Goal: Submit feedback/report problem: Leave review/rating

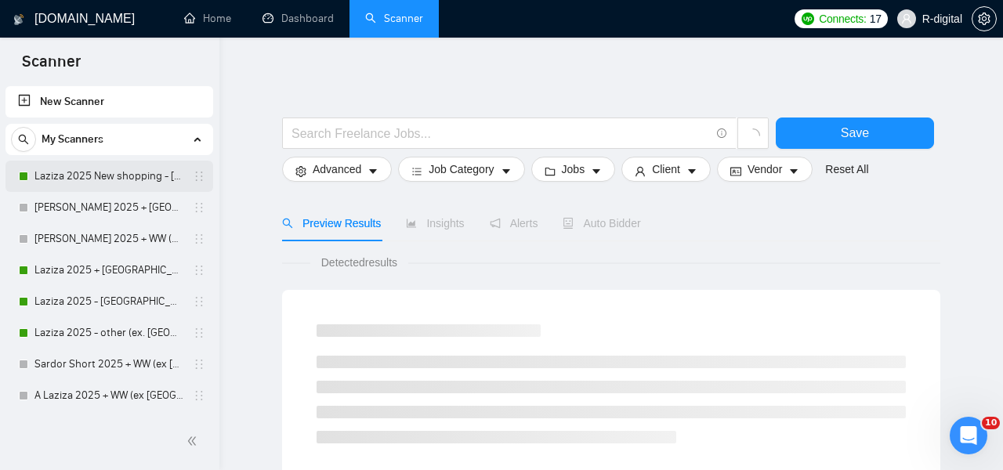
click at [106, 178] on link "Laziza 2025 New shopping - [GEOGRAPHIC_DATA], [GEOGRAPHIC_DATA], [GEOGRAPHIC_DA…" at bounding box center [108, 176] width 149 height 31
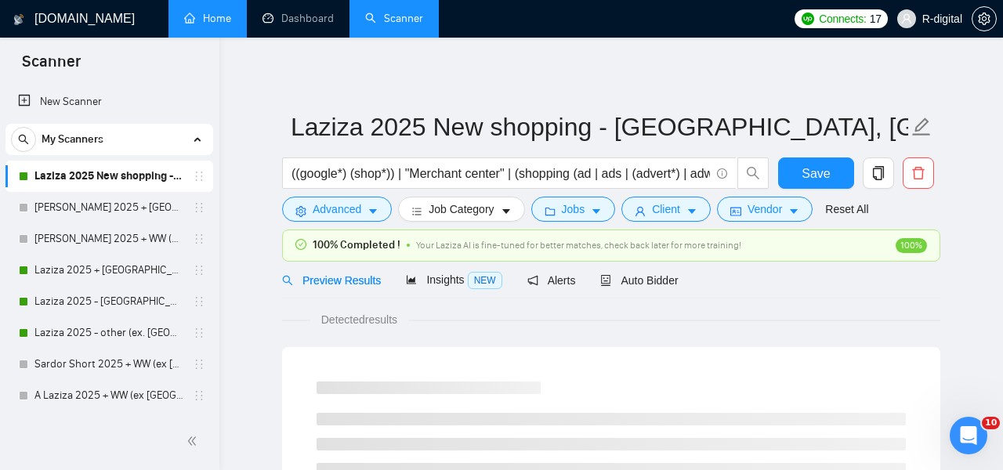
click at [194, 25] on link "Home" at bounding box center [207, 18] width 47 height 13
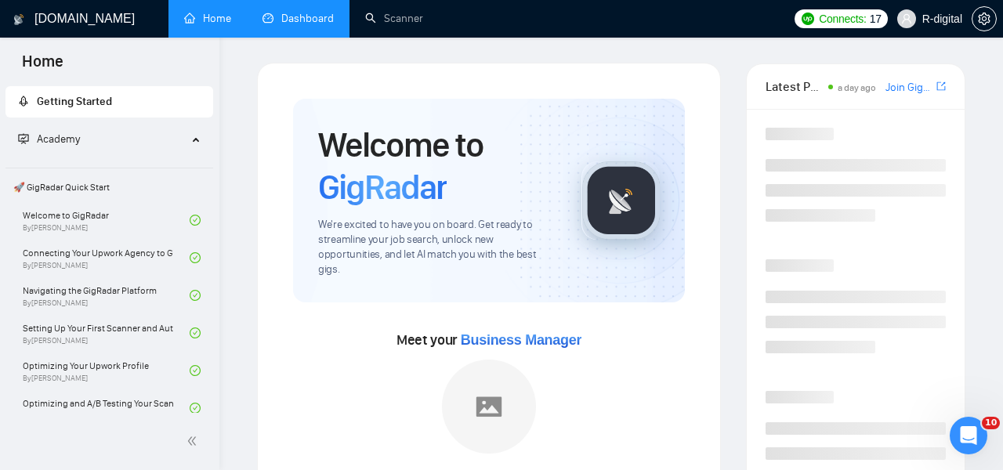
click at [318, 13] on link "Dashboard" at bounding box center [298, 18] width 71 height 13
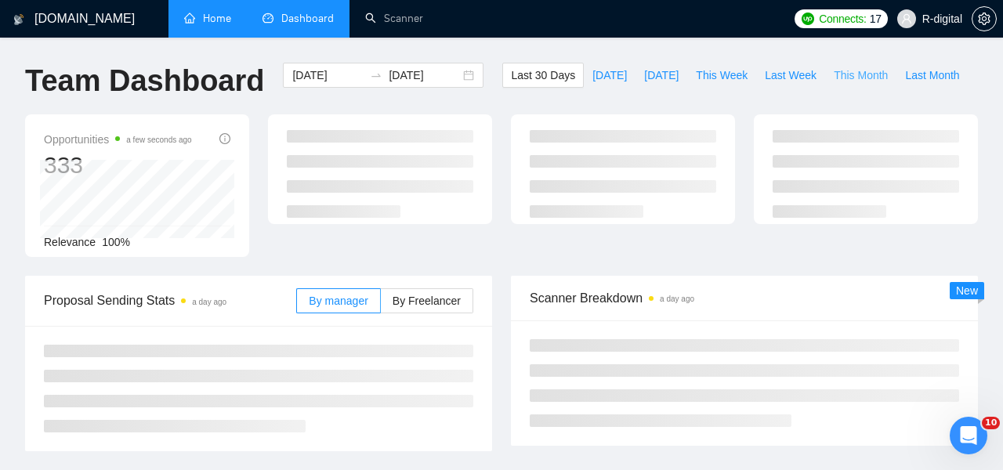
click at [856, 74] on span "This Month" at bounding box center [861, 75] width 54 height 17
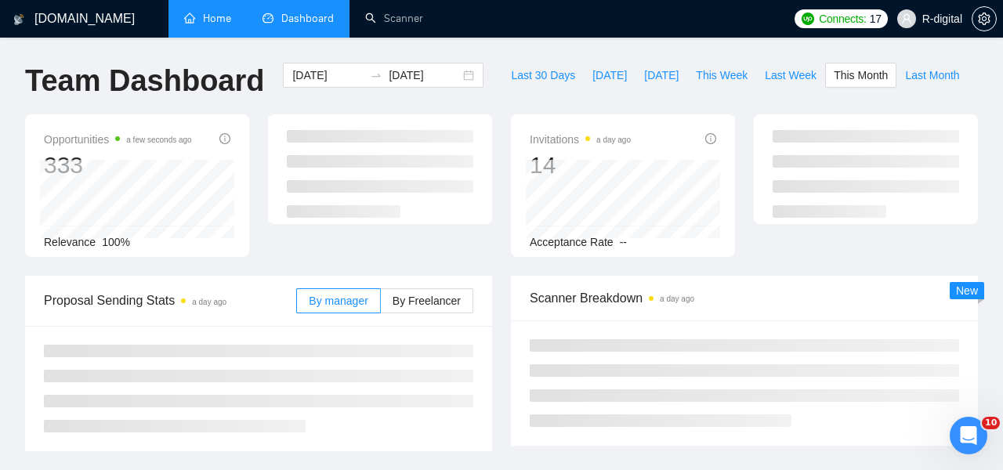
type input "[DATE]"
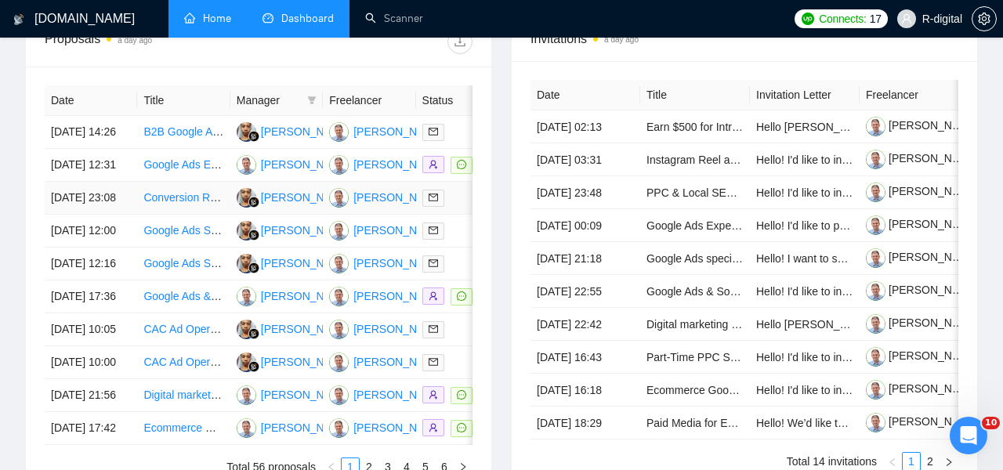
scroll to position [618, 0]
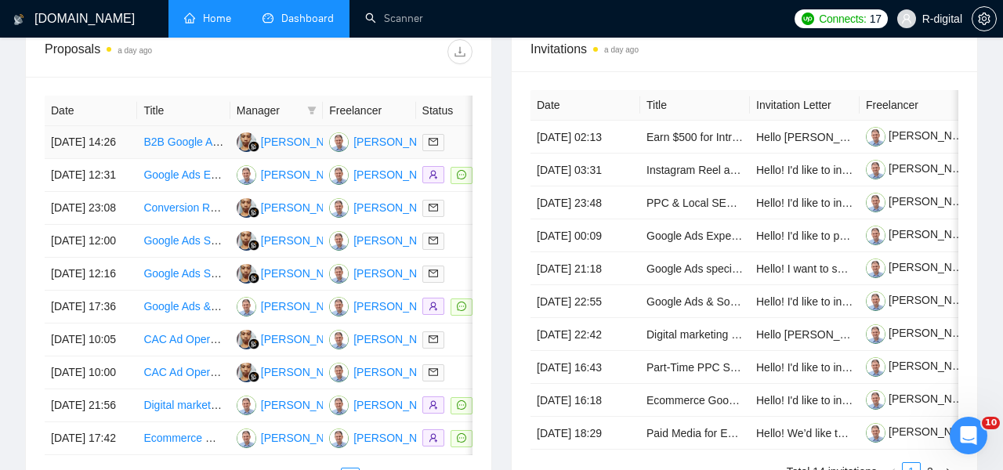
click at [121, 157] on td "[DATE] 14:26" at bounding box center [91, 142] width 93 height 33
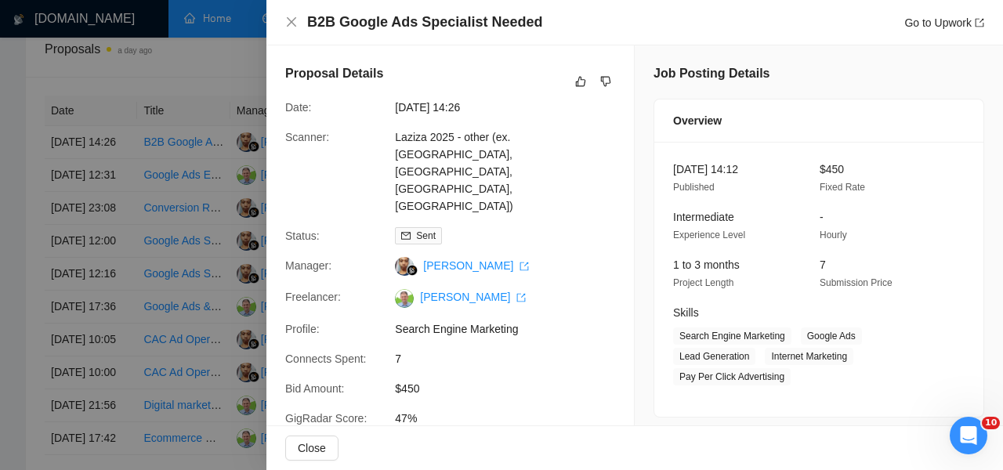
click at [163, 209] on div at bounding box center [501, 235] width 1003 height 470
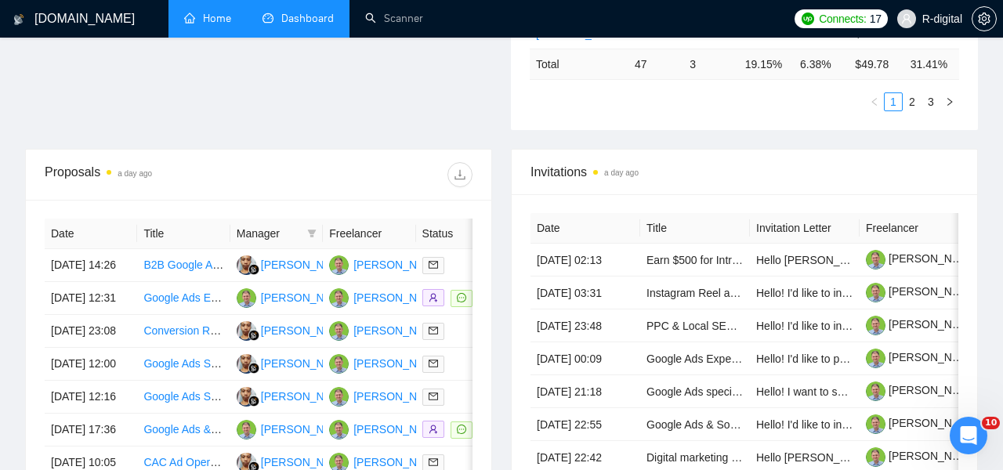
scroll to position [538, 0]
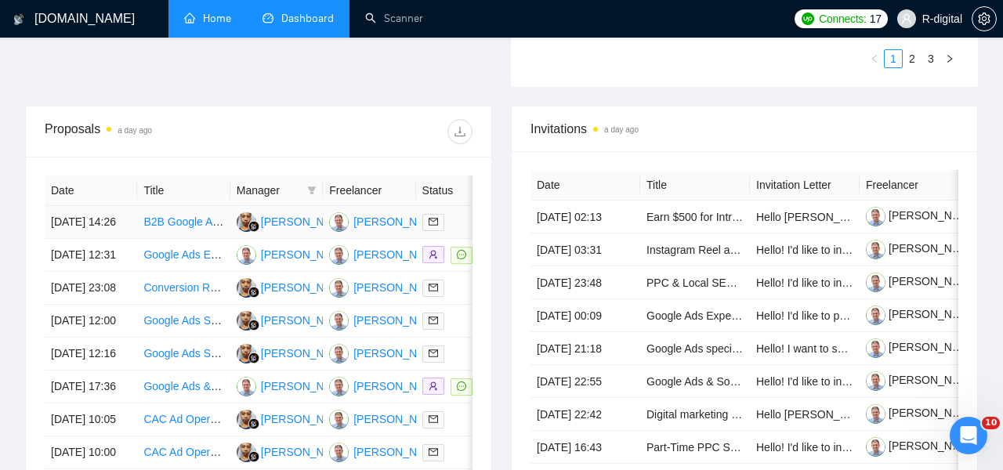
click at [169, 228] on link "B2B Google Ads Specialist Needed" at bounding box center [229, 222] width 172 height 13
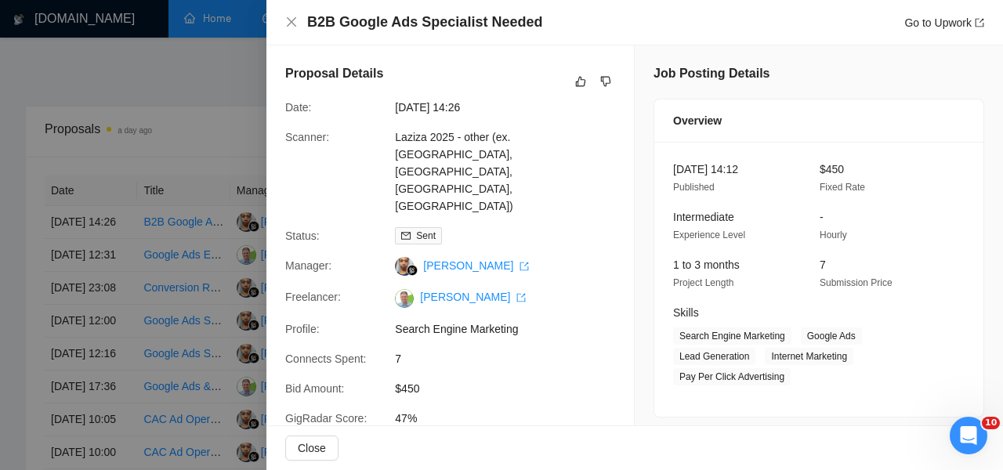
click at [393, 27] on h4 "B2B Google Ads Specialist Needed" at bounding box center [424, 23] width 235 height 20
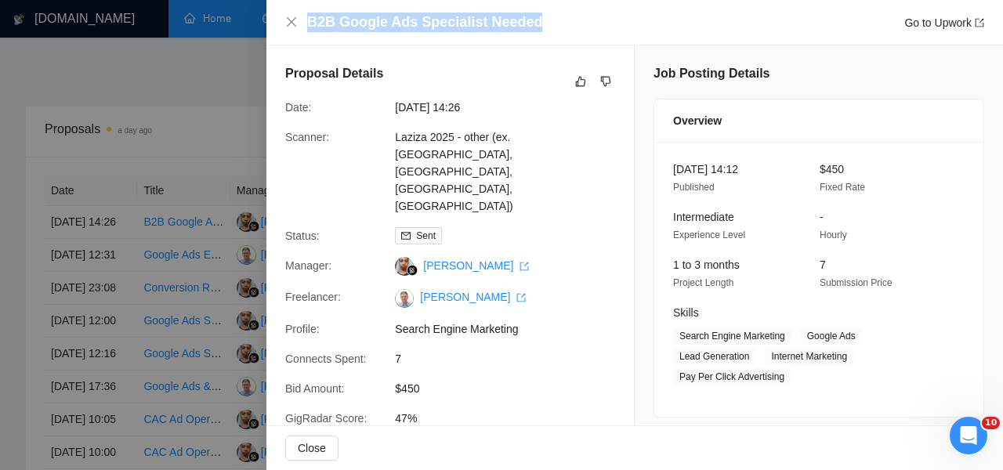
click at [393, 27] on h4 "B2B Google Ads Specialist Needed" at bounding box center [424, 23] width 235 height 20
copy h4 "B2B Google Ads Specialist Needed"
click at [586, 78] on icon "like" at bounding box center [580, 81] width 11 height 13
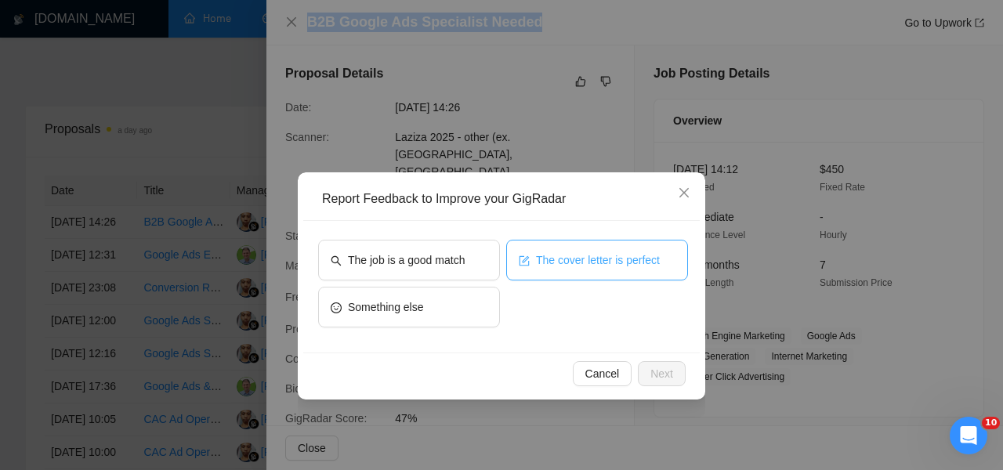
click at [604, 256] on span "The cover letter is perfect" at bounding box center [598, 260] width 124 height 17
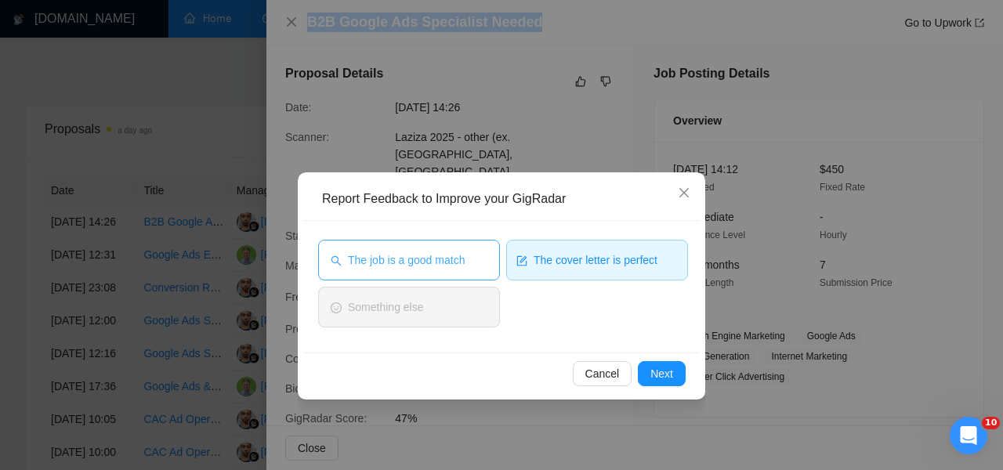
click at [376, 275] on button "The job is a good match" at bounding box center [409, 260] width 182 height 41
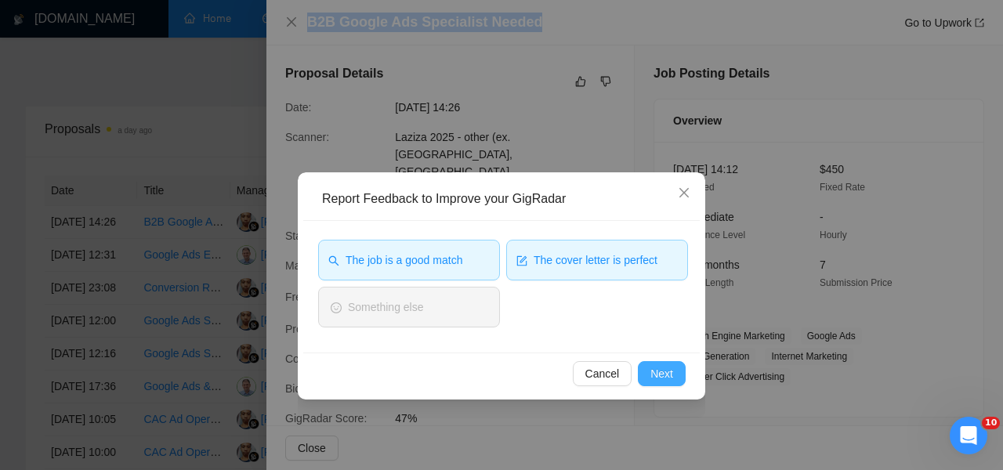
click at [661, 372] on span "Next" at bounding box center [662, 373] width 23 height 17
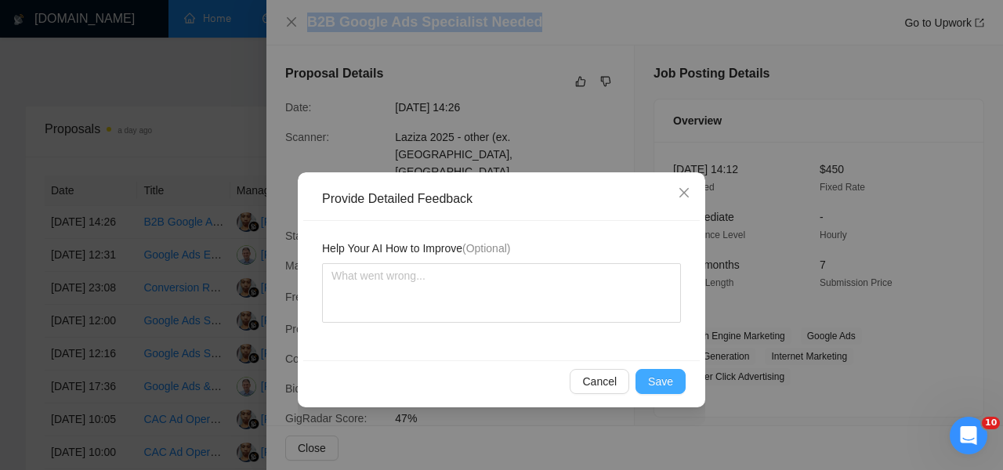
click at [661, 372] on button "Save" at bounding box center [661, 381] width 50 height 25
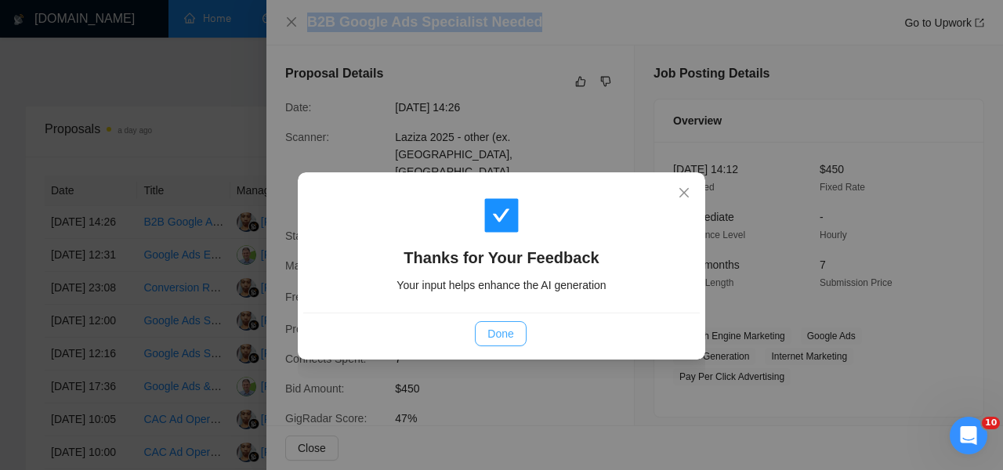
click at [496, 335] on span "Done" at bounding box center [501, 333] width 26 height 17
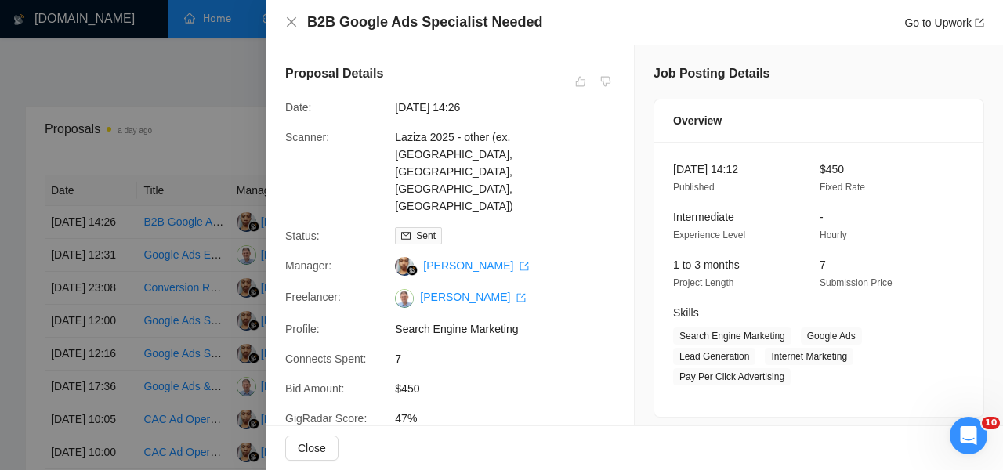
click at [268, 100] on div "Proposal Details Date: [DATE] 14:26 Scanner: Laziza 2025 - other (ex. [GEOGRAPH…" at bounding box center [451, 275] width 368 height 461
click at [222, 92] on div at bounding box center [501, 235] width 1003 height 470
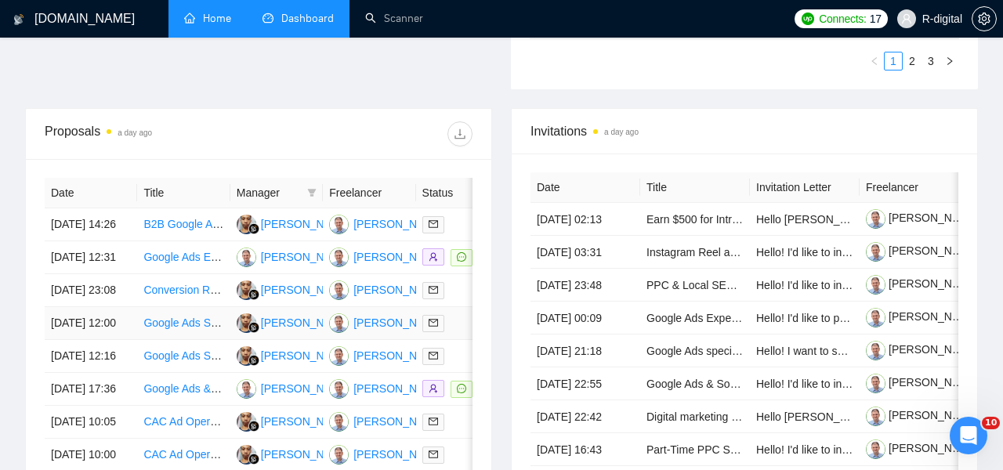
scroll to position [454, 0]
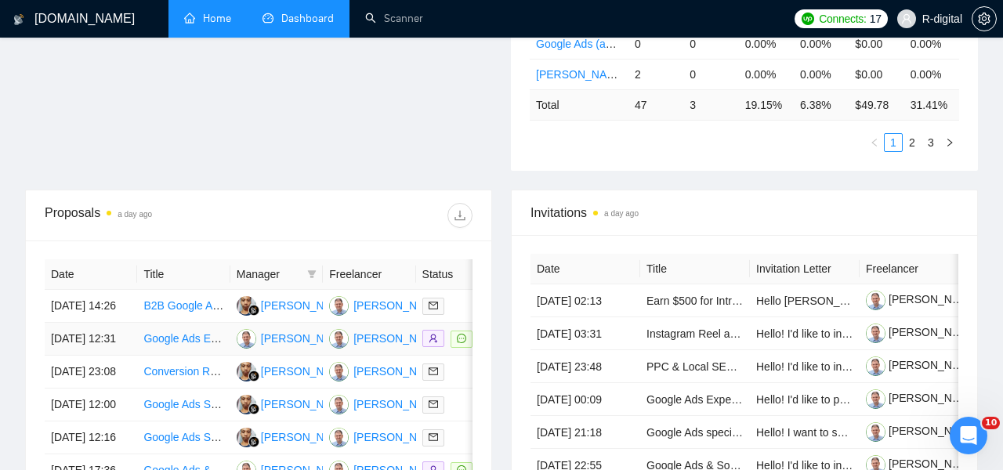
click at [80, 356] on td "[DATE] 12:31" at bounding box center [91, 339] width 93 height 33
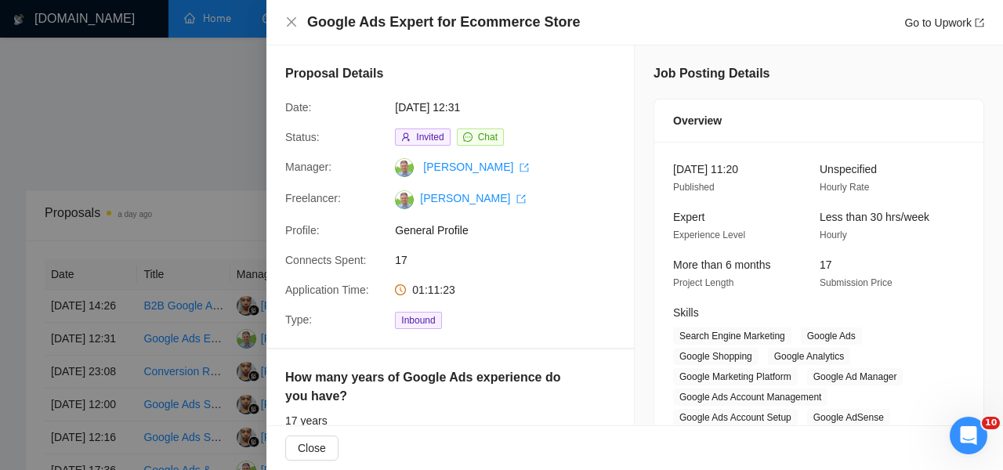
scroll to position [0, 0]
click at [157, 153] on div at bounding box center [501, 235] width 1003 height 470
